Goal: Task Accomplishment & Management: Complete application form

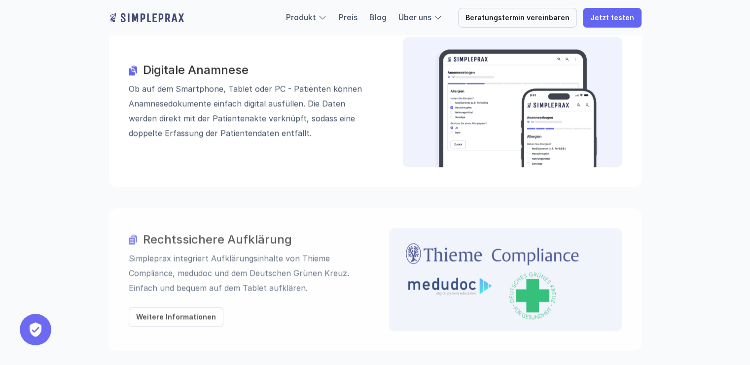
scroll to position [1117, 0]
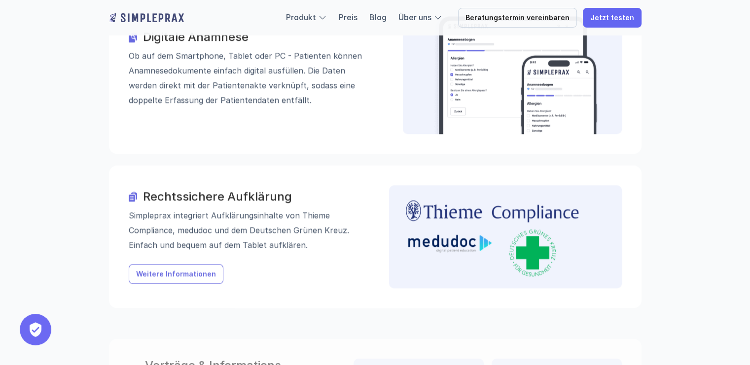
click at [173, 270] on p "Weitere Informationen" at bounding box center [176, 274] width 80 height 8
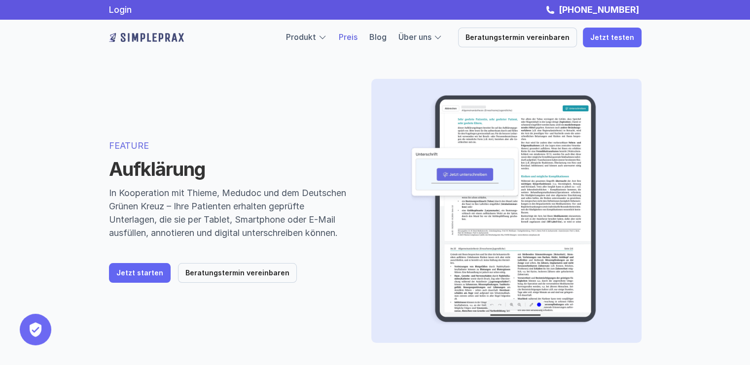
click at [356, 38] on link "Preis" at bounding box center [348, 37] width 19 height 10
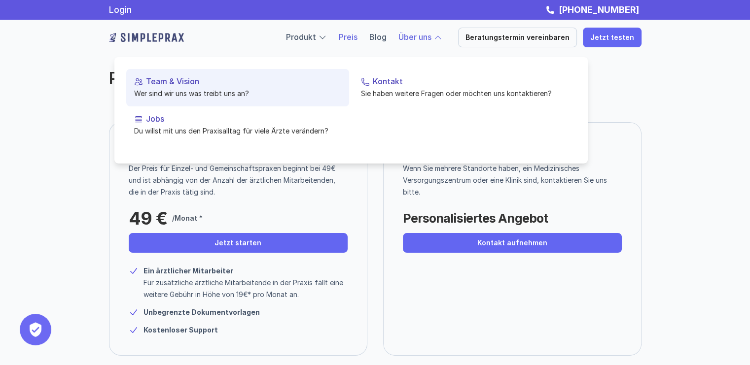
click at [228, 93] on p "Wer sind wir uns was treibt uns an?" at bounding box center [237, 93] width 207 height 10
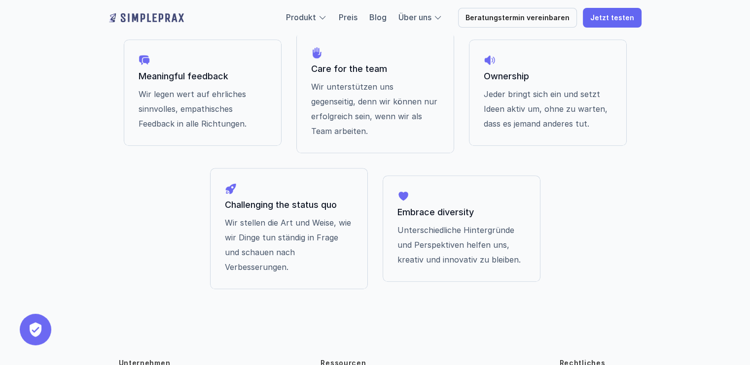
scroll to position [879, 0]
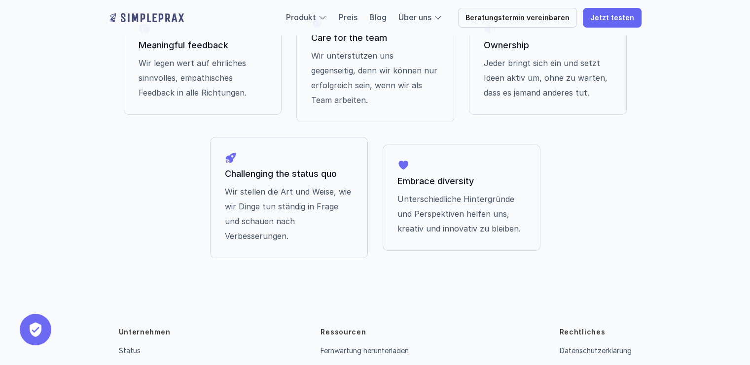
click at [131, 365] on link "Kontakt" at bounding box center [132, 370] width 26 height 8
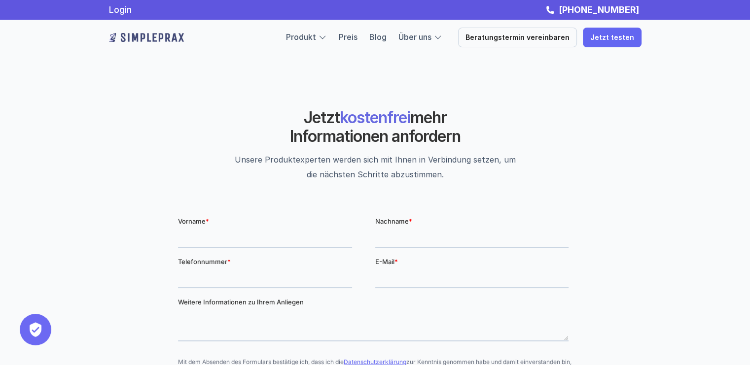
click at [195, 239] on input "Vorname *" at bounding box center [265, 238] width 174 height 20
type input "Pamela"
click at [398, 239] on input "Nachname *" at bounding box center [471, 238] width 193 height 20
type input "Dr. Gimmler"
click at [251, 278] on input "Telefonnummer *" at bounding box center [265, 278] width 174 height 20
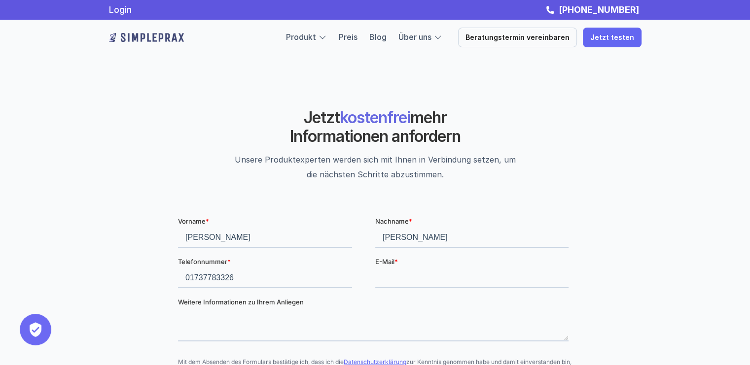
type input "01737783326"
click at [389, 275] on input "E-Mail *" at bounding box center [471, 278] width 193 height 20
type input "pamelagimmler@yahoo.de"
click at [191, 331] on textarea "Weitere Informationen zu Ihrem Anliegen" at bounding box center [373, 325] width 391 height 33
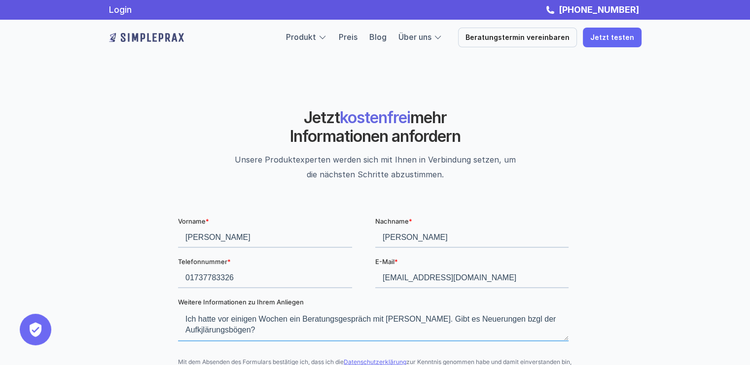
click at [204, 332] on textarea "Ich hatte vor einigen Wochen ein Beratungsgespräch mit Frau Saleh. Gibt es Neue…" at bounding box center [373, 325] width 391 height 33
click at [257, 330] on textarea "Ich hatte vor einigen Wochen ein Beratungsgespräch mit Frau Saleh. Gibt es Neue…" at bounding box center [373, 325] width 391 height 33
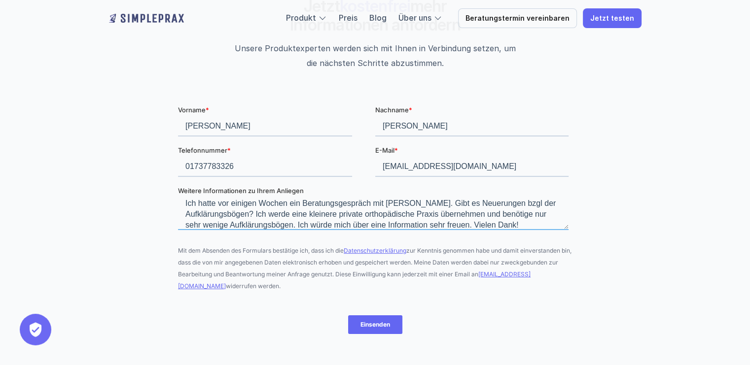
scroll to position [145, 0]
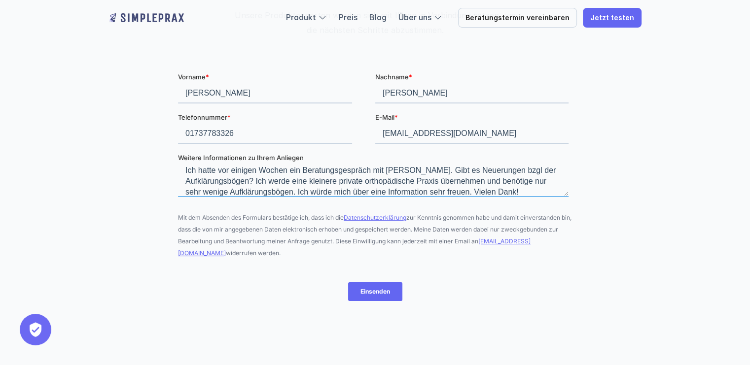
type textarea "Ich hatte vor einigen Wochen ein Beratungsgespräch mit Frau Saleh. Gibt es Neue…"
click at [376, 290] on input "Einsenden" at bounding box center [375, 291] width 54 height 19
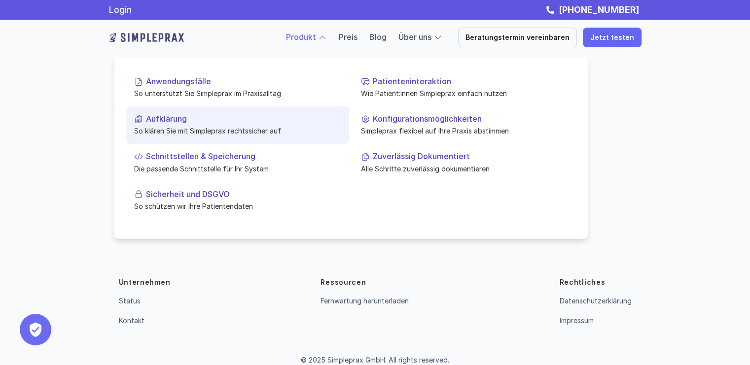
click at [175, 123] on p "Aufklärung" at bounding box center [243, 118] width 195 height 9
